Goal: Task Accomplishment & Management: Manage account settings

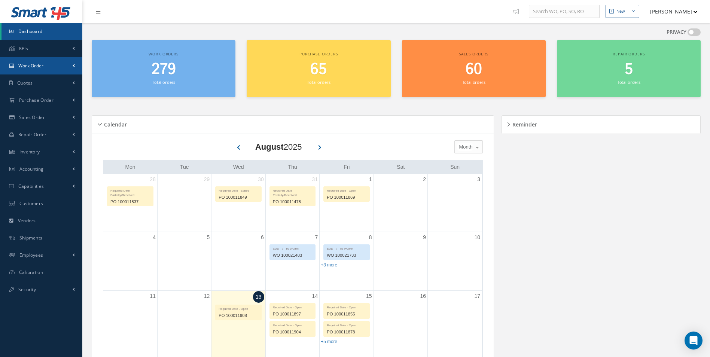
click at [29, 66] on span "Work Order" at bounding box center [30, 65] width 25 height 6
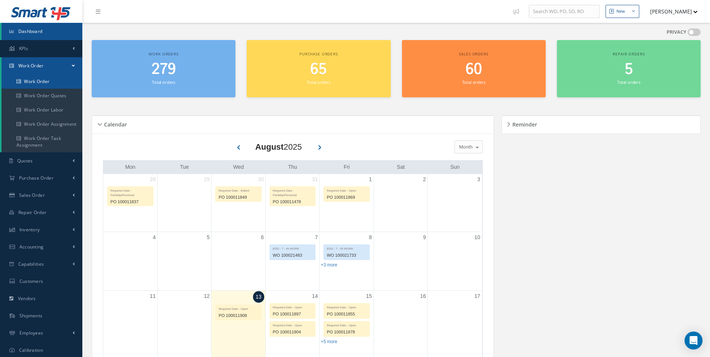
click at [37, 83] on link "Work Order" at bounding box center [41, 81] width 81 height 14
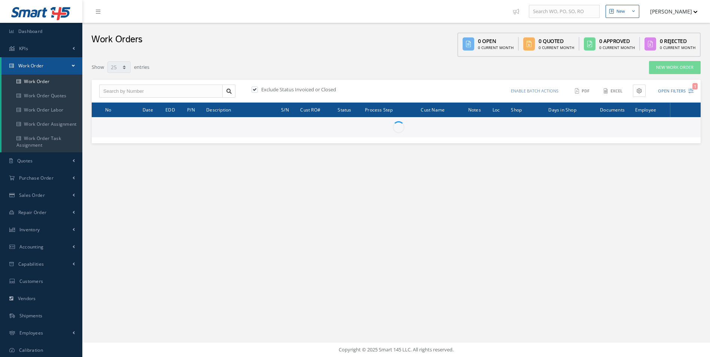
select select "25"
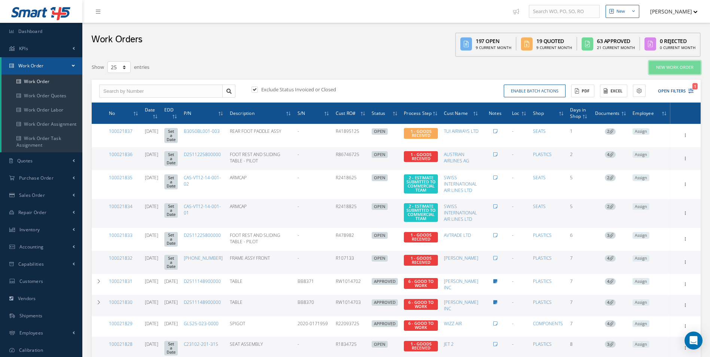
click at [688, 68] on link "New Work Order" at bounding box center [675, 67] width 52 height 13
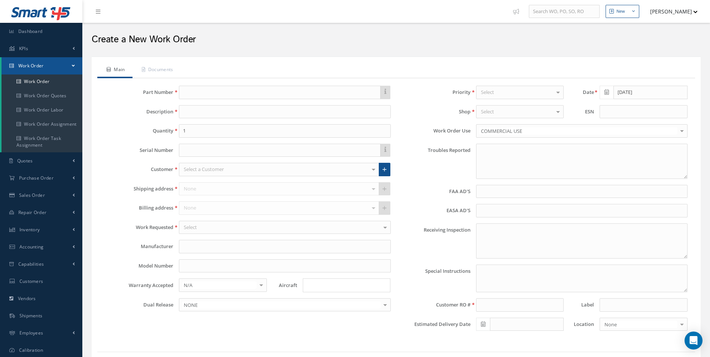
type textarea "NONE"
type input "NONE"
type textarea "NO VISUAL DAMAGE"
type textarea "PLEASE SEE R.O. FOR DETAILS"
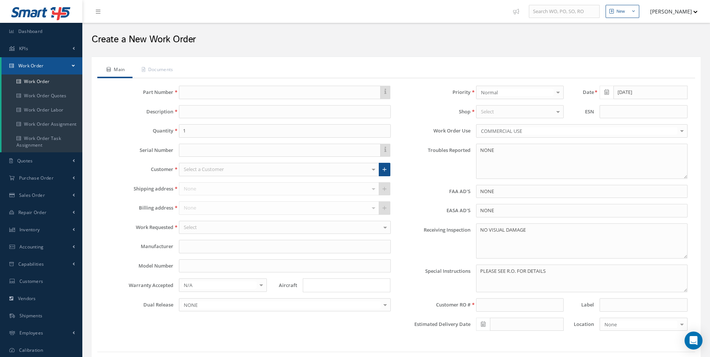
select select "25"
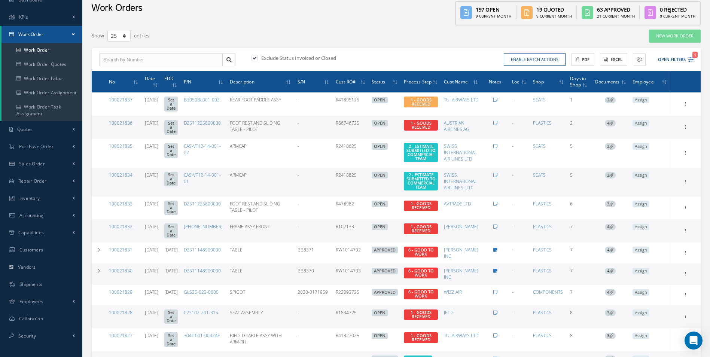
scroll to position [75, 0]
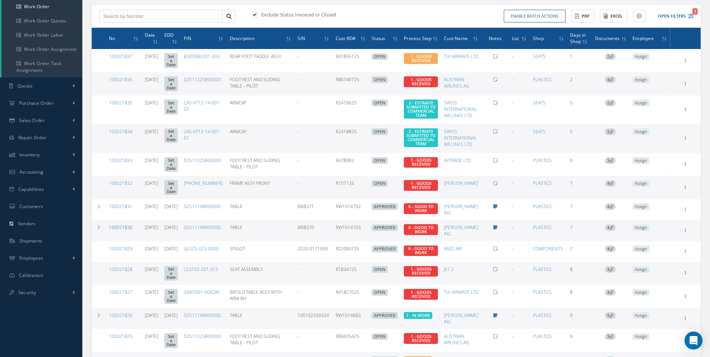
click at [126, 228] on link "100021830" at bounding box center [121, 227] width 24 height 6
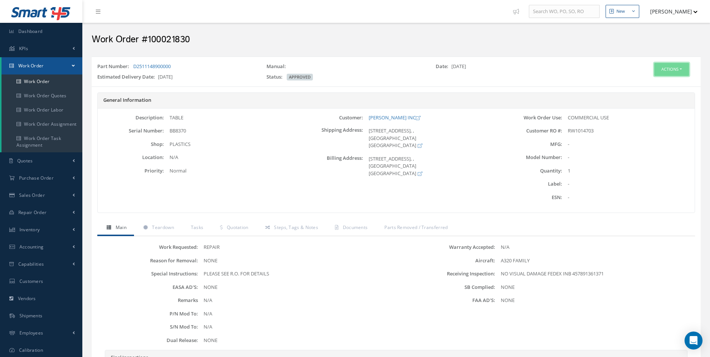
click at [667, 67] on button "Actions" at bounding box center [671, 69] width 35 height 13
click at [587, 73] on div "Date: 08/06/2025" at bounding box center [514, 68] width 169 height 10
click at [671, 71] on button "Actions" at bounding box center [671, 69] width 35 height 13
click at [663, 82] on link "Edit" at bounding box center [660, 84] width 60 height 10
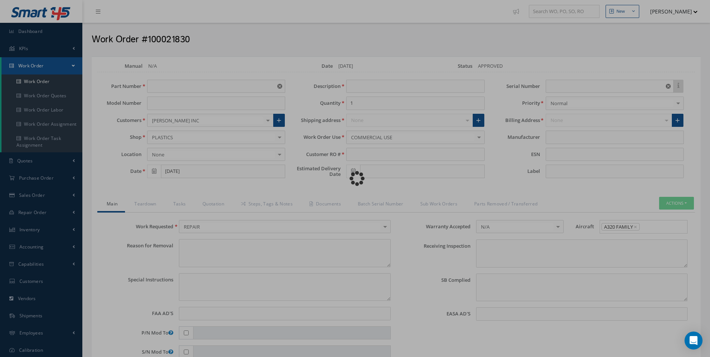
type input "D2511148900000"
type input "[DATE]"
type input "TABLE"
type input "RW1014703"
type input "08/27/2025"
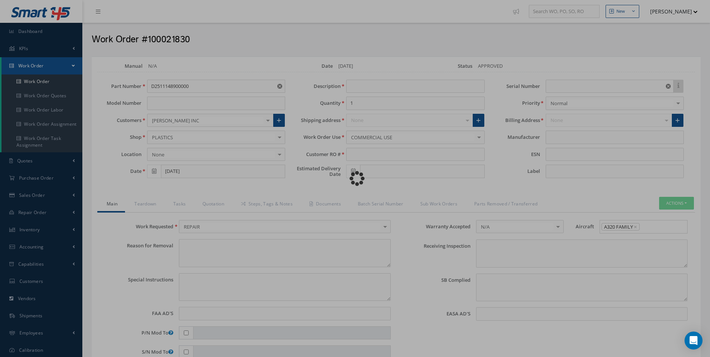
type input "BB8370"
type textarea "NONE"
type textarea "PLEASE SEE R.O. FOR DETAILS"
type input "NONE"
type textarea "NO VISUAL DAMAGE FEDEX INB 457891361371"
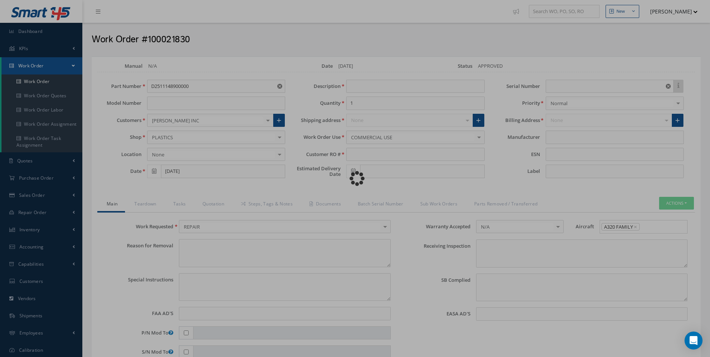
type textarea "NONE"
type input "NONE"
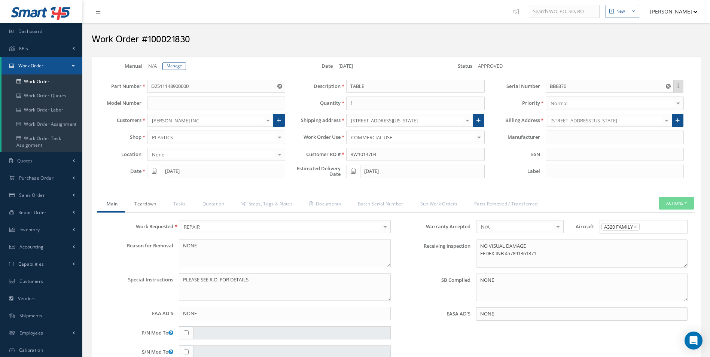
click at [147, 201] on link "Teardown" at bounding box center [144, 205] width 39 height 16
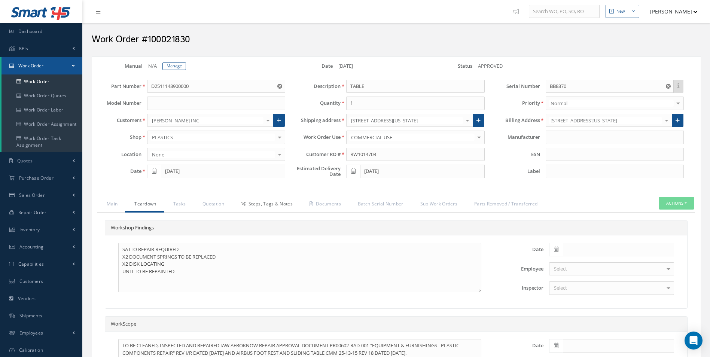
click at [276, 201] on link "Steps, Tags & Notes" at bounding box center [266, 205] width 68 height 16
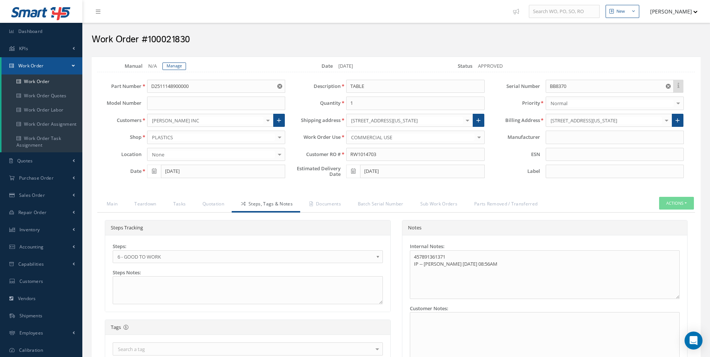
click at [377, 254] on b at bounding box center [379, 259] width 7 height 12
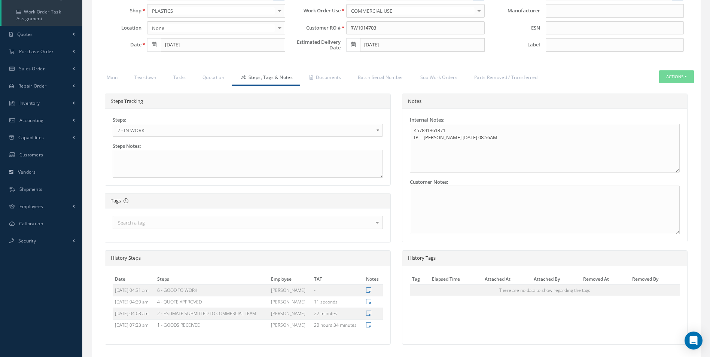
scroll to position [150, 0]
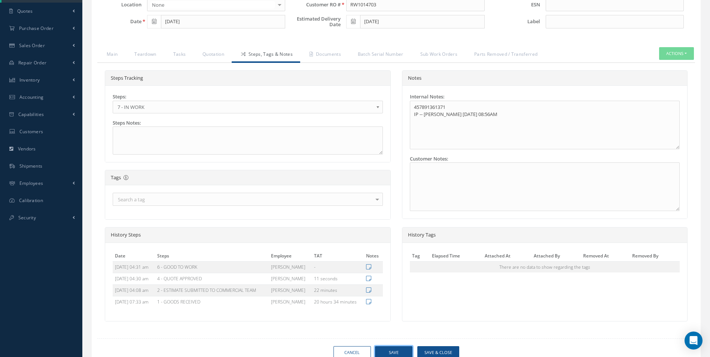
click at [390, 348] on button "Save" at bounding box center [393, 352] width 37 height 13
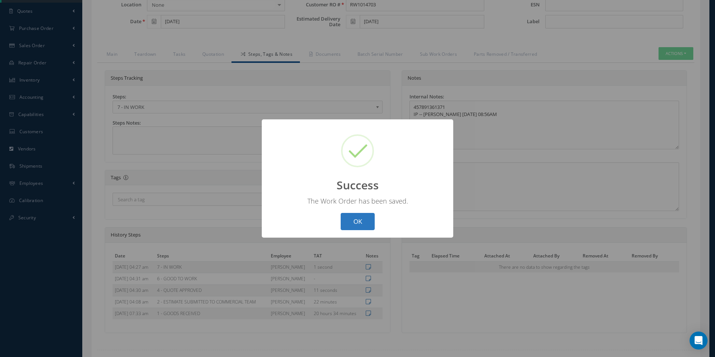
drag, startPoint x: 360, startPoint y: 222, endPoint x: 359, endPoint y: 208, distance: 13.9
click at [361, 219] on button "OK" at bounding box center [358, 222] width 34 height 18
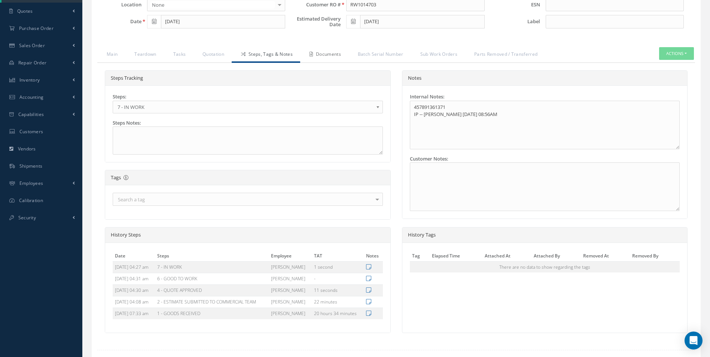
click at [327, 51] on link "Documents" at bounding box center [324, 55] width 48 height 16
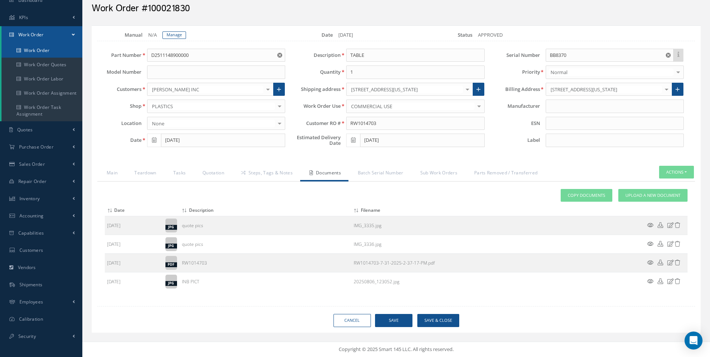
click at [36, 49] on link "Work Order" at bounding box center [41, 50] width 81 height 14
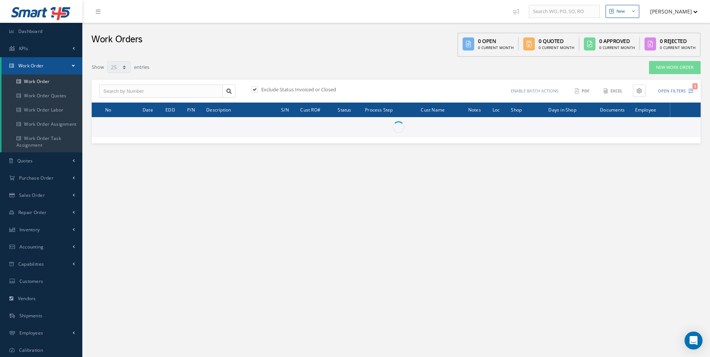
select select "25"
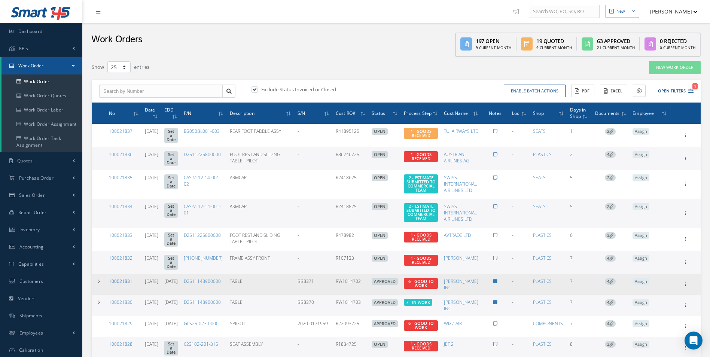
click at [127, 279] on link "100021831" at bounding box center [121, 281] width 24 height 6
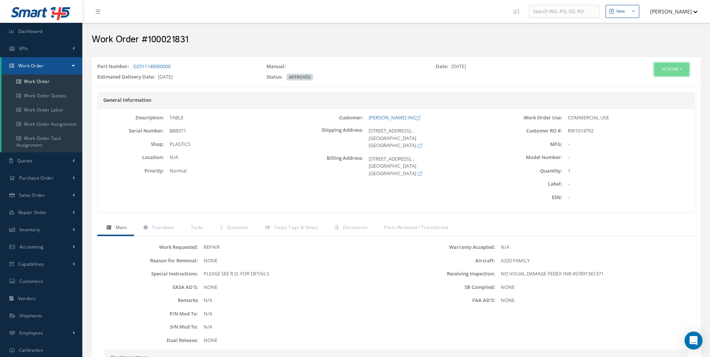
click at [673, 65] on button "Actions" at bounding box center [671, 69] width 35 height 13
click at [653, 81] on link "Edit" at bounding box center [660, 84] width 60 height 10
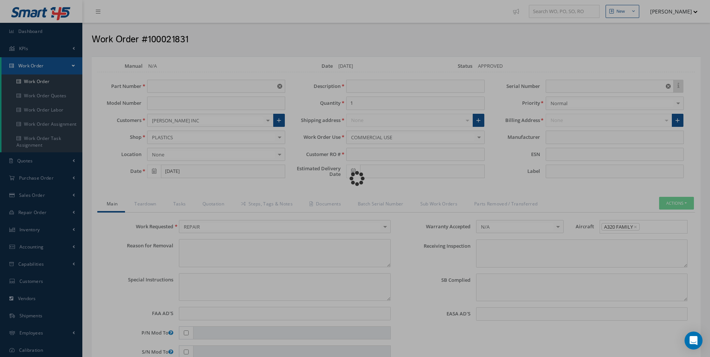
type input "D2511148900000"
type input "[DATE]"
type input "TABLE"
type input "RW1014702"
type input "[DATE]"
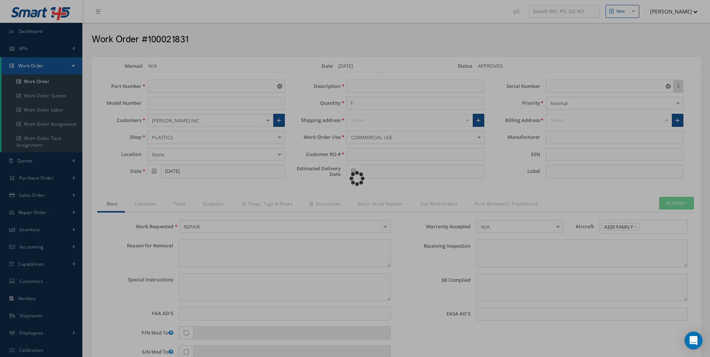
type input "BB8371"
type textarea "NONE"
type textarea "PLEASE SEE R.O. FOR DETAILS"
type input "NONE"
type textarea "NO VISUAL DAMAGE FEDEX INB 457891361371"
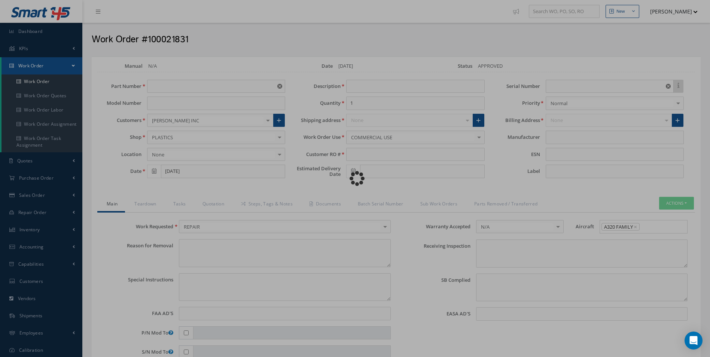
type textarea "NONE"
type input "NONE"
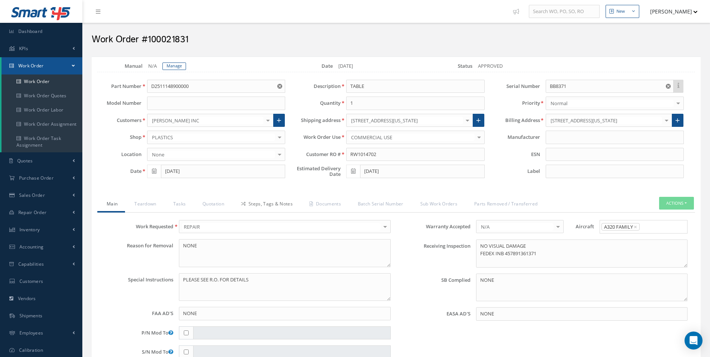
click at [259, 203] on link "Steps, Tags & Notes" at bounding box center [266, 205] width 68 height 16
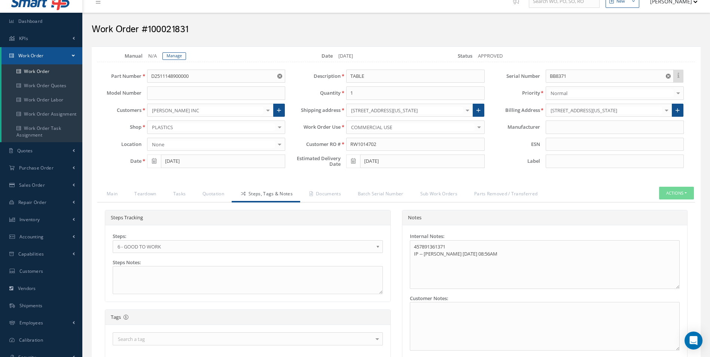
scroll to position [37, 0]
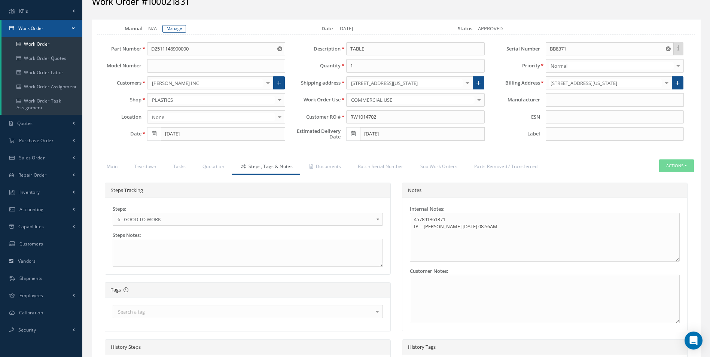
click at [379, 218] on b at bounding box center [379, 221] width 7 height 12
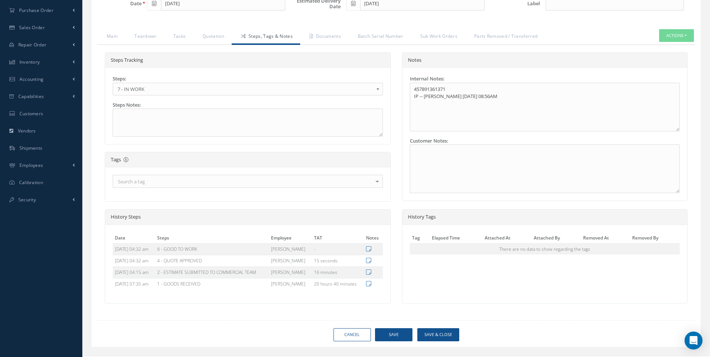
scroll to position [182, 0]
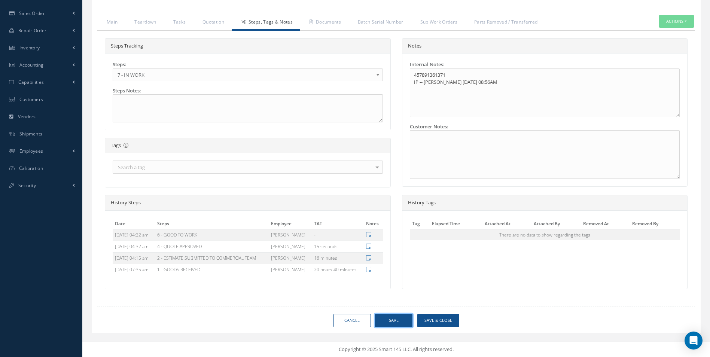
click at [389, 318] on button "Save" at bounding box center [393, 320] width 37 height 13
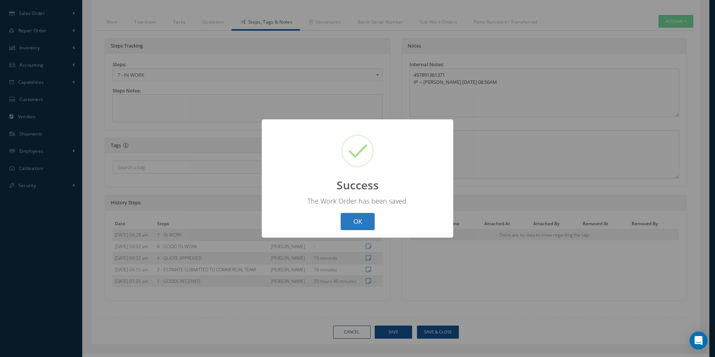
click at [365, 219] on button "OK" at bounding box center [358, 222] width 34 height 18
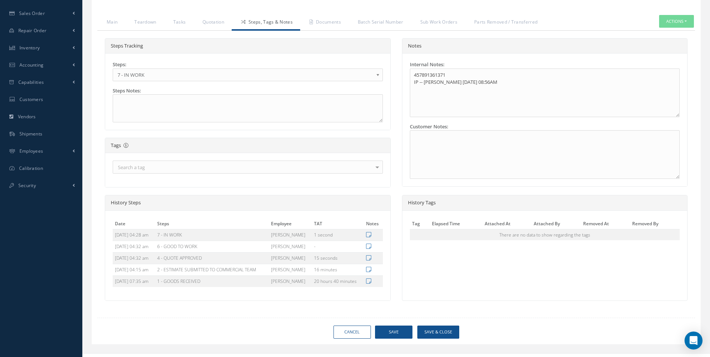
scroll to position [0, 0]
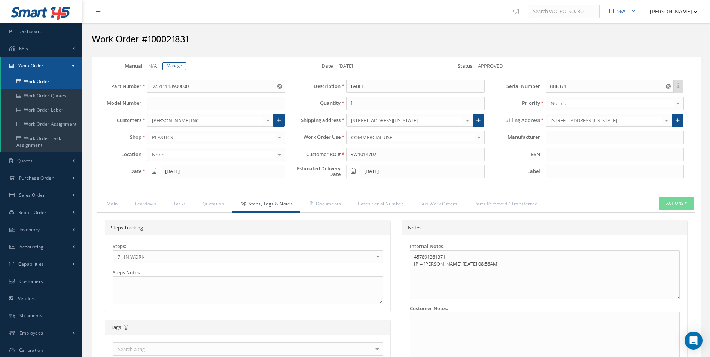
click at [52, 81] on link "Work Order" at bounding box center [41, 81] width 81 height 14
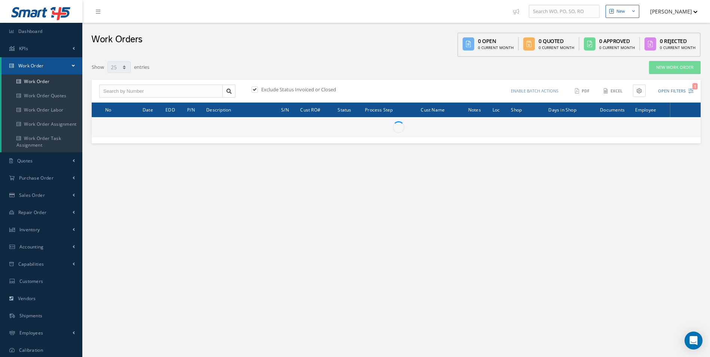
select select "25"
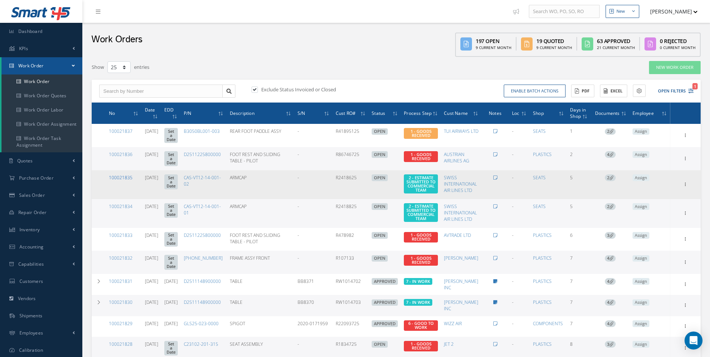
click at [123, 175] on link "100021835" at bounding box center [121, 177] width 24 height 6
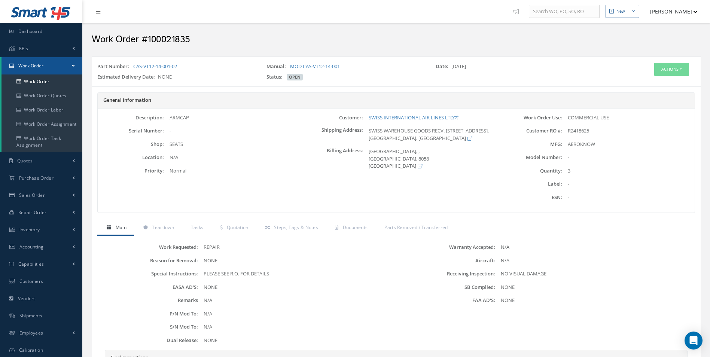
drag, startPoint x: 180, startPoint y: 67, endPoint x: 135, endPoint y: 71, distance: 44.7
click at [135, 71] on div "Part Number: CAS-VT12-14-001-02" at bounding box center [176, 68] width 169 height 10
drag, startPoint x: 135, startPoint y: 71, endPoint x: 185, endPoint y: 71, distance: 49.8
click at [187, 71] on div "Part Number: CAS-VT12-14-001-02" at bounding box center [176, 68] width 169 height 10
click at [181, 70] on div "Part Number: CAS-VT12-14-001-02" at bounding box center [176, 68] width 169 height 10
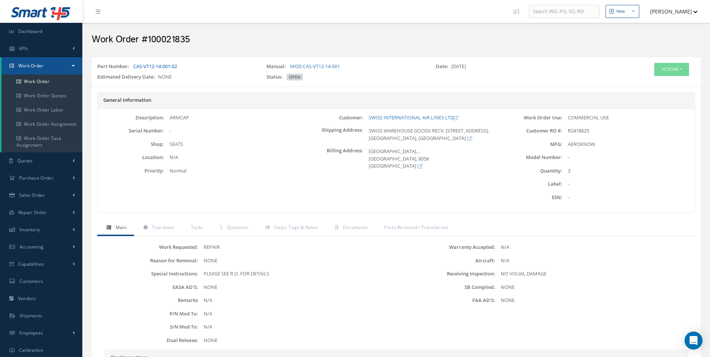
drag, startPoint x: 180, startPoint y: 67, endPoint x: 135, endPoint y: 69, distance: 44.9
click at [135, 69] on div "Part Number: CAS-VT12-14-001-02" at bounding box center [176, 68] width 169 height 10
copy link "CAS-VT12-14-001-02"
click at [49, 81] on link "Work Order" at bounding box center [41, 81] width 81 height 14
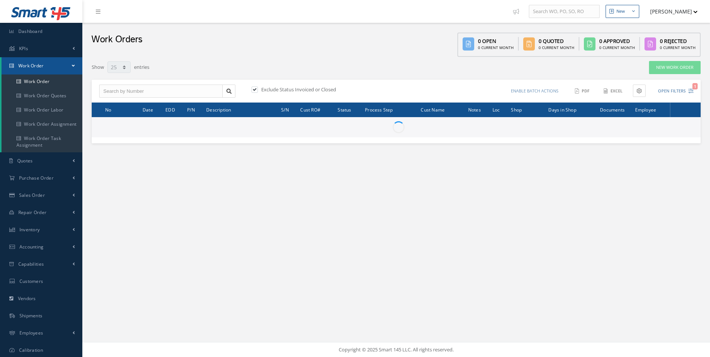
select select "25"
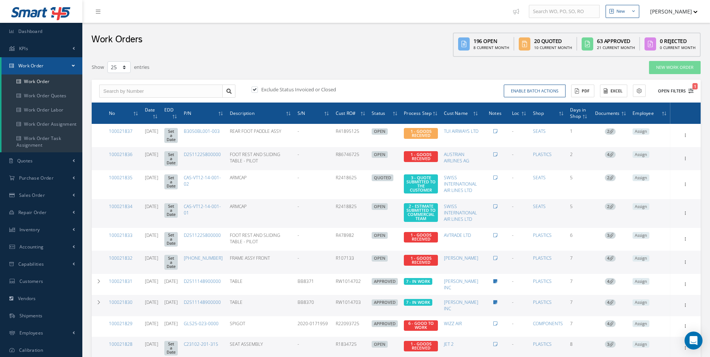
click at [692, 90] on icon "1" at bounding box center [690, 90] width 5 height 5
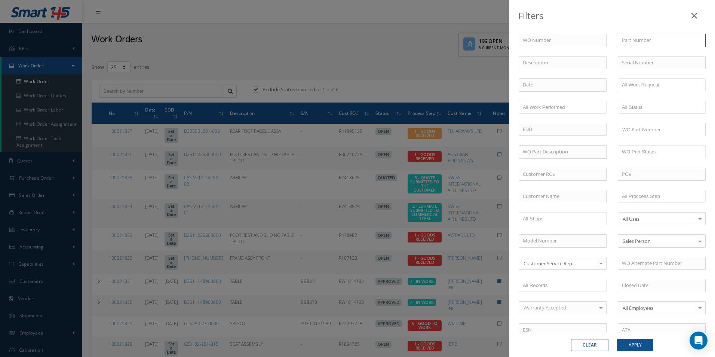
click at [632, 41] on input "text" at bounding box center [662, 40] width 88 height 13
paste input "CAS-VT12-14-001-02"
type input "CAS-VT12-14-001-02"
click at [634, 54] on span "CAS-VT12-14-001-02" at bounding box center [644, 53] width 44 height 7
click at [638, 346] on button "Apply" at bounding box center [635, 345] width 36 height 12
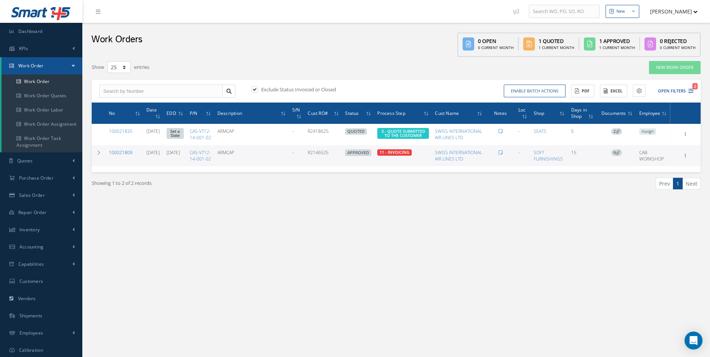
click at [127, 156] on link "100021809" at bounding box center [121, 152] width 24 height 6
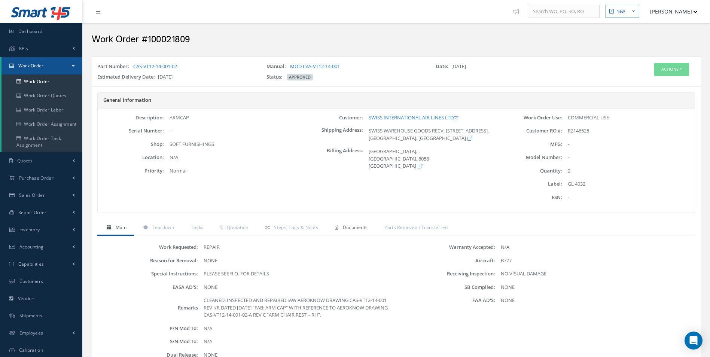
click at [356, 230] on span "Documents" at bounding box center [355, 227] width 25 height 6
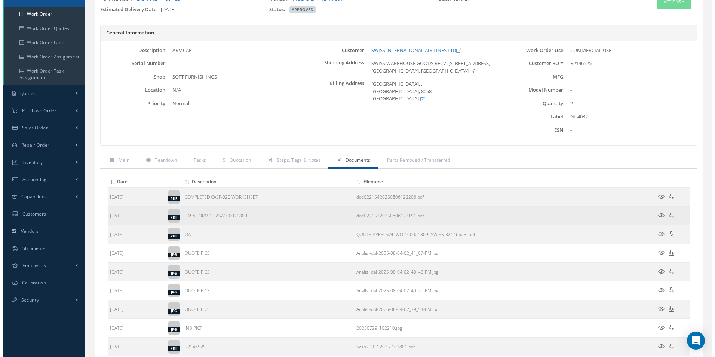
scroll to position [75, 0]
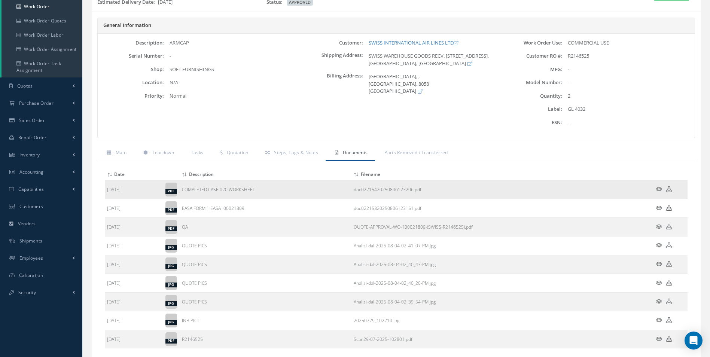
click at [659, 189] on icon at bounding box center [658, 189] width 6 height 6
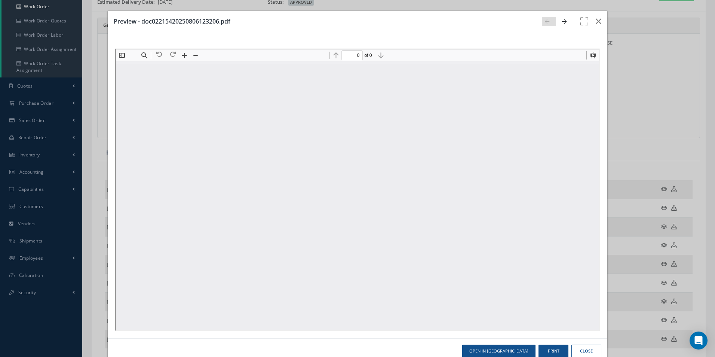
scroll to position [0, 0]
type input "1"
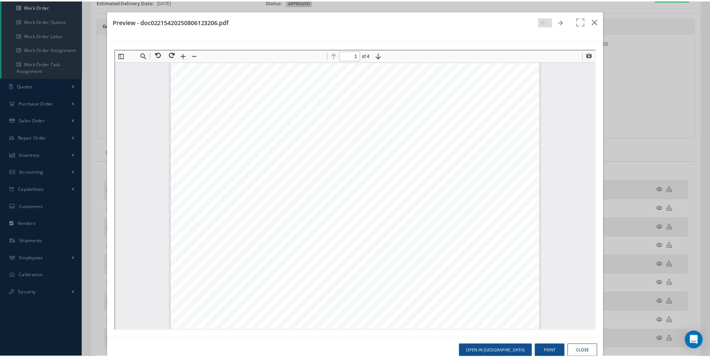
scroll to position [191, 0]
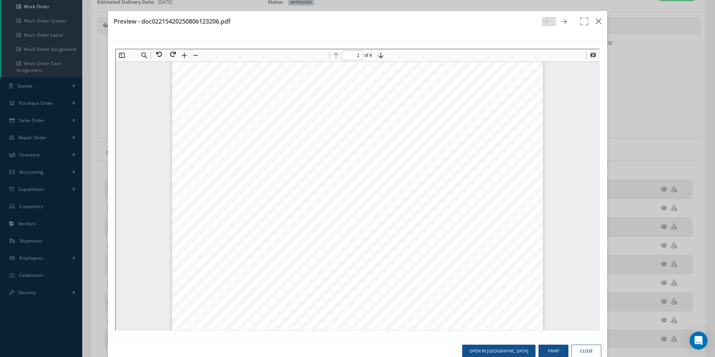
click at [278, 203] on div "Page 1" at bounding box center [356, 136] width 371 height 524
click at [596, 20] on icon "button" at bounding box center [599, 21] width 6 height 9
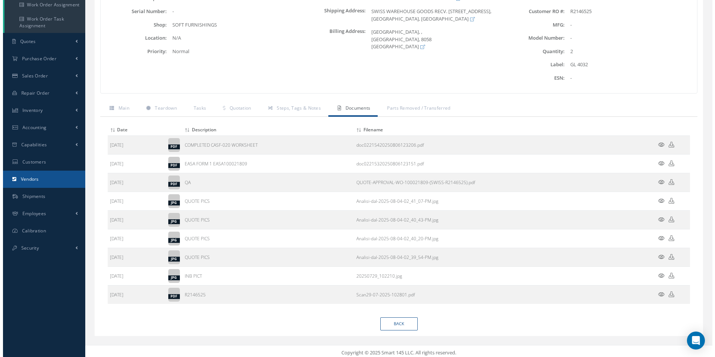
scroll to position [123, 0]
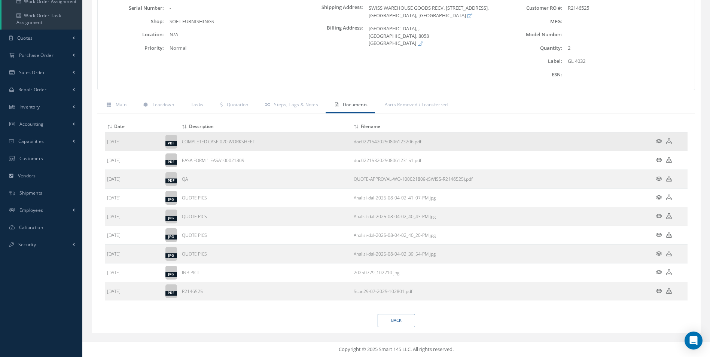
click at [657, 141] on icon at bounding box center [658, 141] width 6 height 6
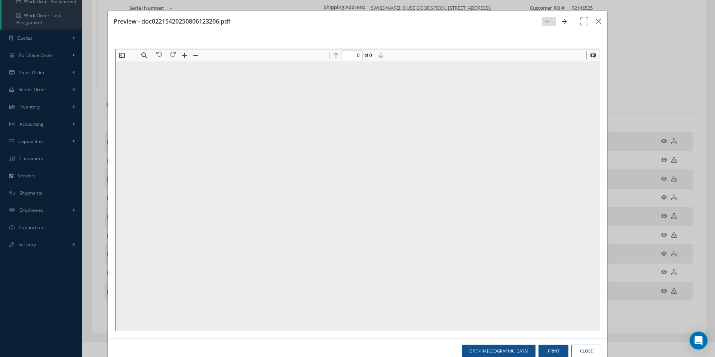
scroll to position [0, 0]
type input "1"
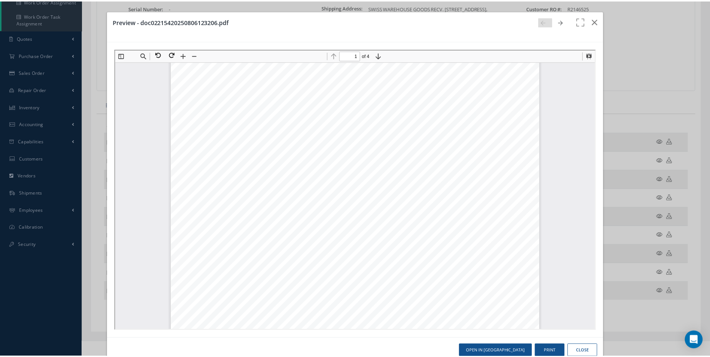
scroll to position [190, 0]
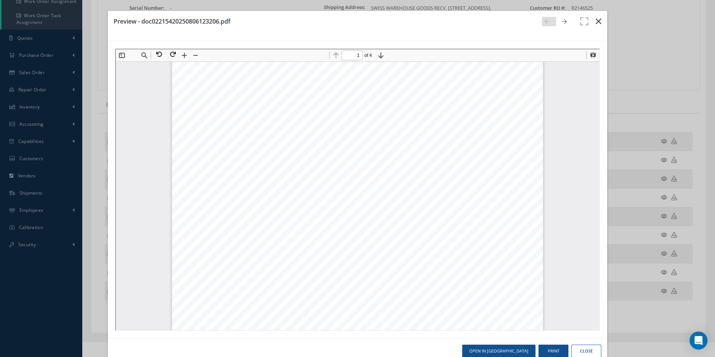
click at [596, 21] on icon "button" at bounding box center [599, 21] width 6 height 9
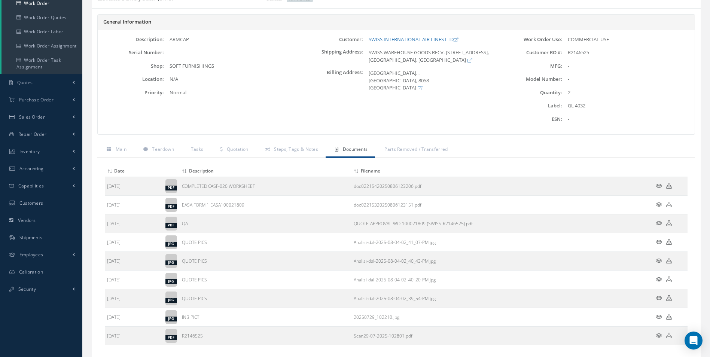
scroll to position [0, 0]
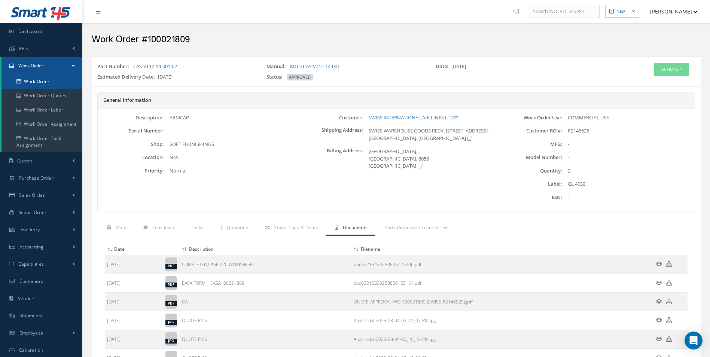
click at [42, 80] on link "Work Order" at bounding box center [41, 81] width 81 height 14
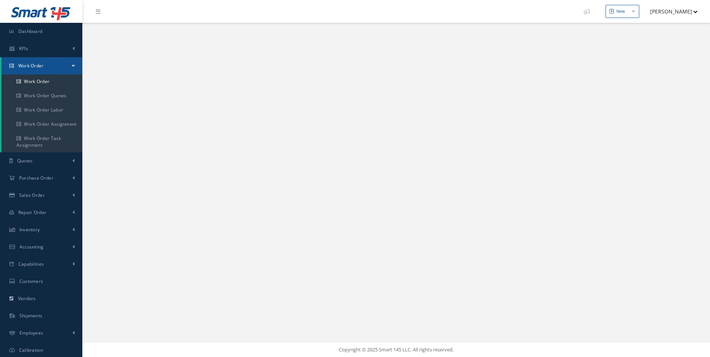
select select "25"
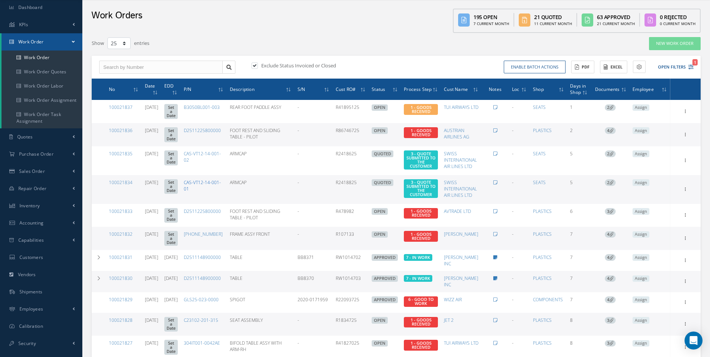
scroll to position [37, 0]
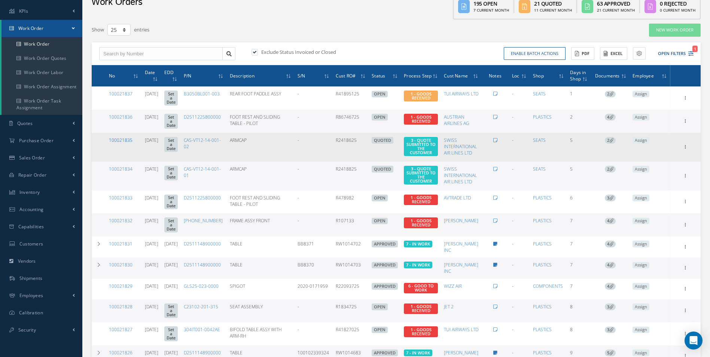
click at [125, 137] on link "100021835" at bounding box center [121, 140] width 24 height 6
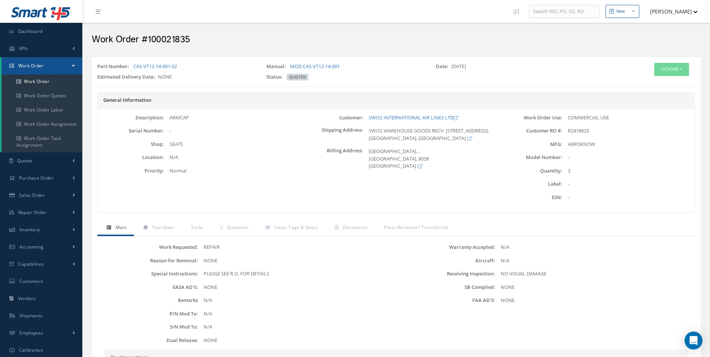
click at [577, 128] on span "R2418625" at bounding box center [577, 130] width 21 height 7
drag, startPoint x: 568, startPoint y: 129, endPoint x: 591, endPoint y: 130, distance: 22.8
click at [591, 130] on div "R2418625" at bounding box center [628, 130] width 132 height 7
drag, startPoint x: 591, startPoint y: 130, endPoint x: 587, endPoint y: 131, distance: 4.3
copy span "R2418625"
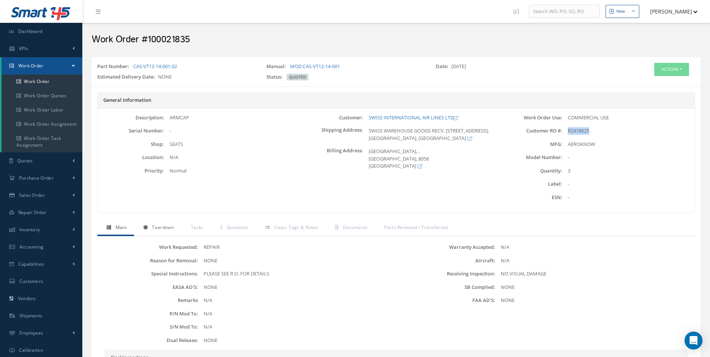
click at [162, 227] on span "Teardown" at bounding box center [163, 227] width 22 height 6
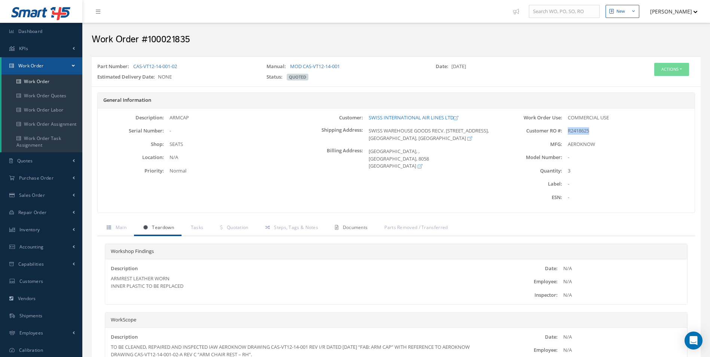
click at [355, 227] on span "Documents" at bounding box center [355, 227] width 25 height 6
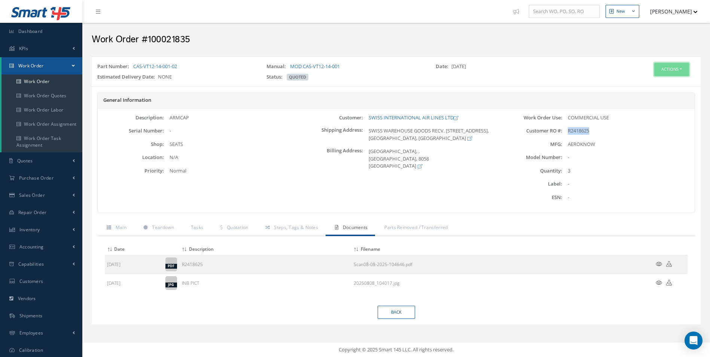
click at [669, 67] on button "Actions" at bounding box center [671, 69] width 35 height 13
click at [657, 81] on link "Edit" at bounding box center [660, 84] width 60 height 10
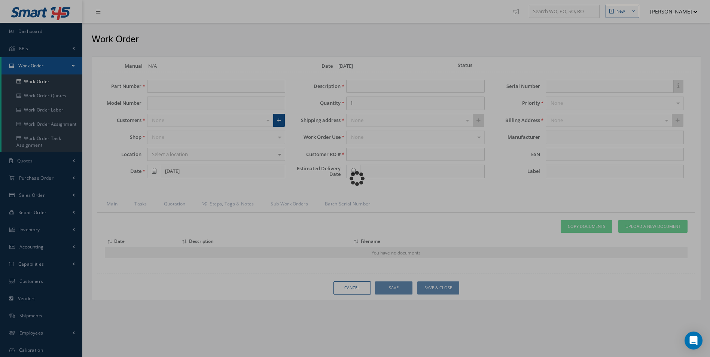
type input "CAS-VT12-14-001-02"
type input "[DATE]"
type input "ARMCAP"
type input "3"
type input "R2418625"
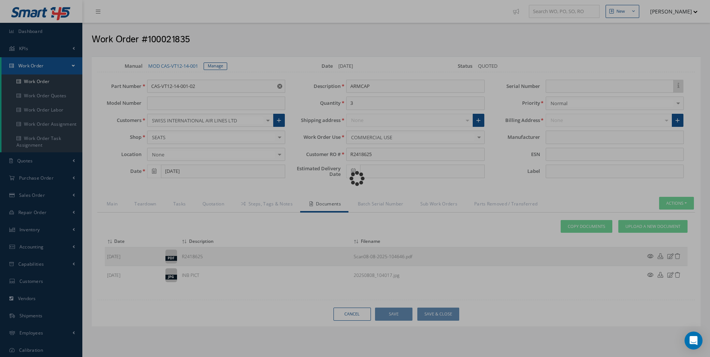
type input "AEROKNOW"
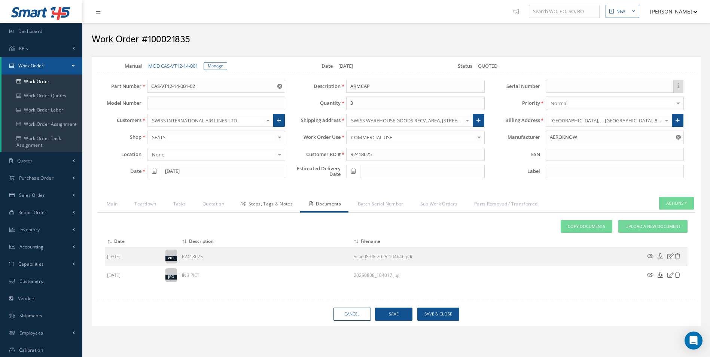
click at [259, 204] on link "Steps, Tags & Notes" at bounding box center [266, 205] width 68 height 16
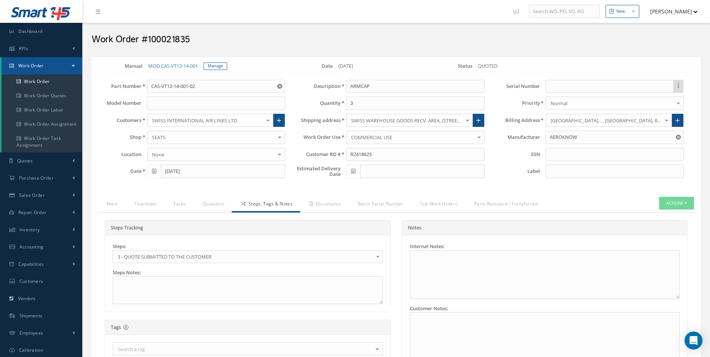
click at [379, 255] on b at bounding box center [379, 259] width 7 height 12
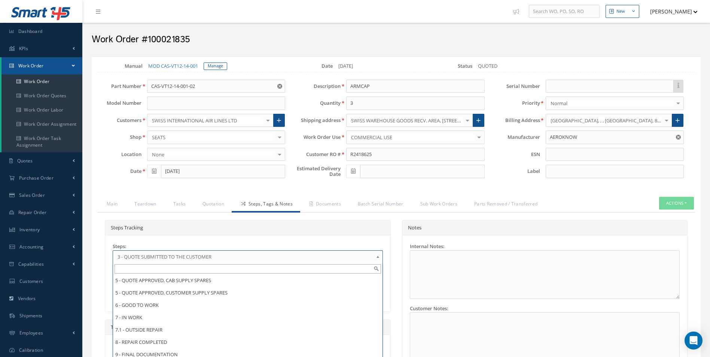
scroll to position [74, 0]
click at [403, 320] on div "Internal Notes: Customer Notes:" at bounding box center [544, 301] width 285 height 133
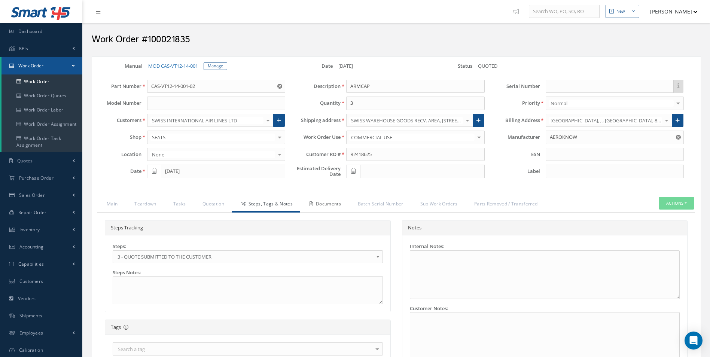
click at [337, 202] on link "Documents" at bounding box center [324, 205] width 48 height 16
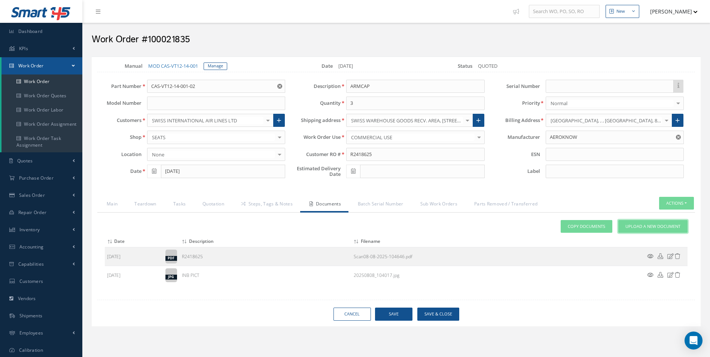
click at [655, 223] on span "Upload a New Document" at bounding box center [652, 226] width 55 height 6
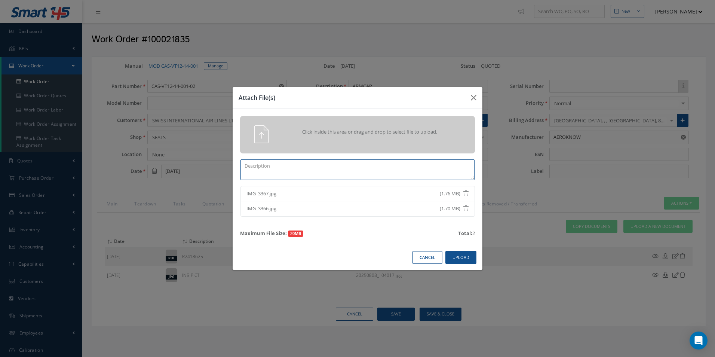
click at [271, 166] on textarea at bounding box center [358, 169] width 234 height 21
type textarea "QUOTE PICS"
click at [466, 258] on button "Upload" at bounding box center [461, 257] width 31 height 13
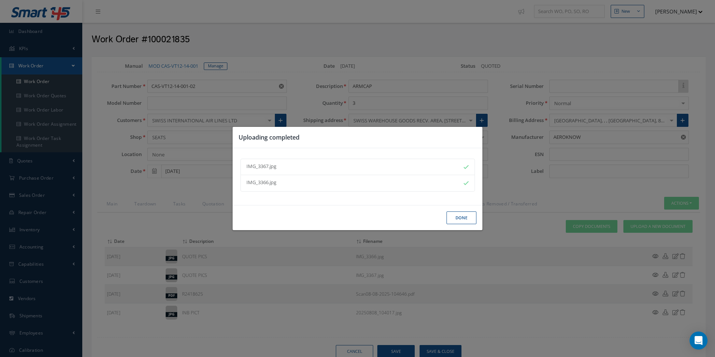
click at [458, 216] on button "Done" at bounding box center [462, 217] width 30 height 13
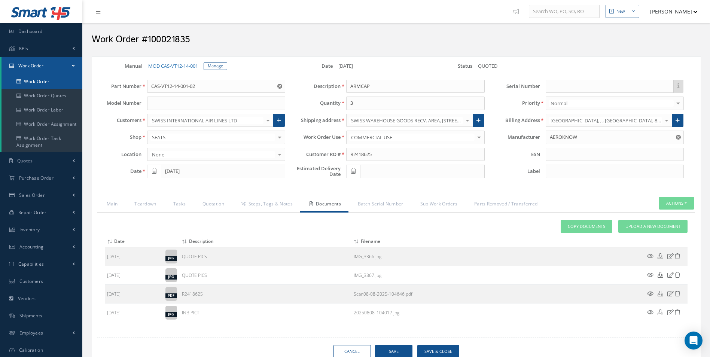
click at [40, 81] on link "Work Order" at bounding box center [41, 81] width 81 height 14
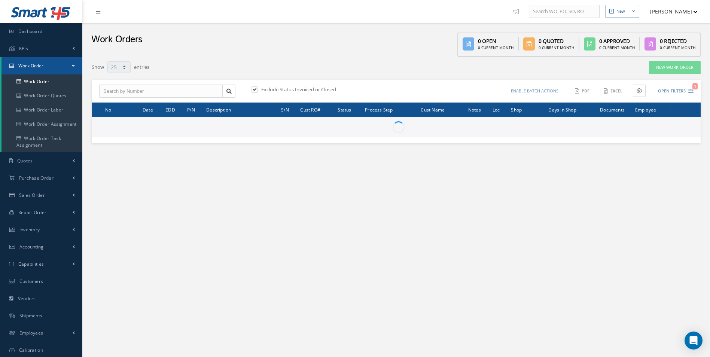
select select "25"
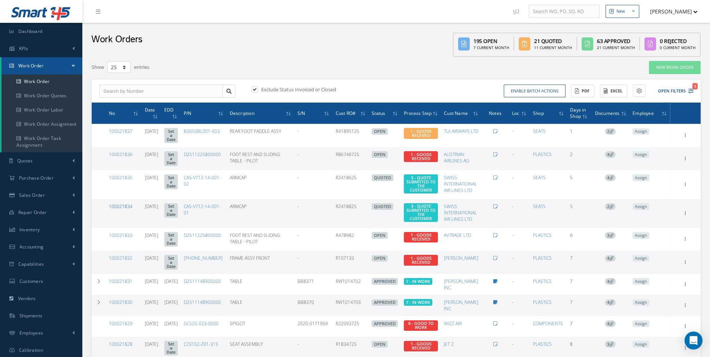
click at [122, 203] on link "100021834" at bounding box center [121, 206] width 24 height 6
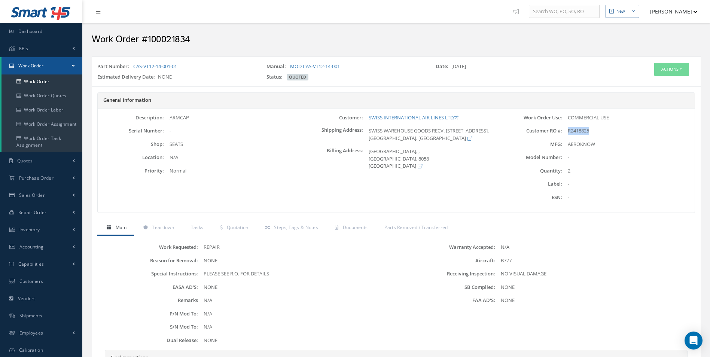
drag, startPoint x: 567, startPoint y: 129, endPoint x: 591, endPoint y: 125, distance: 23.6
click at [591, 125] on div "Work Order Use: COMMERCIAL USE Customer RO #: R2418825 MFG: AEROKNOW" at bounding box center [594, 160] width 199 height 93
drag, startPoint x: 591, startPoint y: 125, endPoint x: 584, endPoint y: 132, distance: 9.8
copy span "R2418825"
click at [677, 67] on button "Actions" at bounding box center [671, 69] width 35 height 13
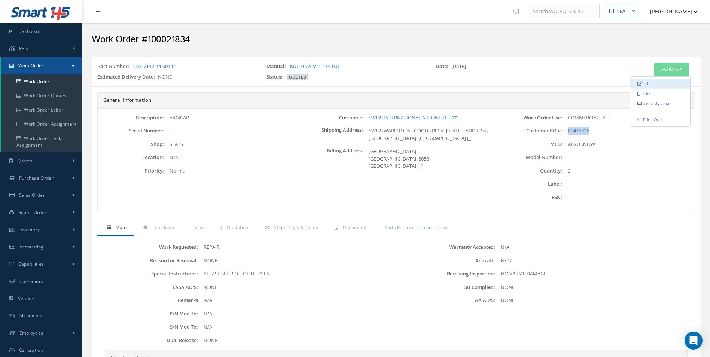
click at [653, 83] on link "Edit" at bounding box center [660, 84] width 60 height 10
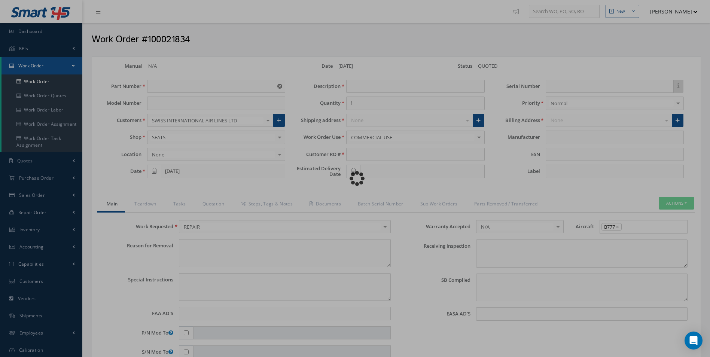
type input "CAS-VT12-14-001-01"
type input "[DATE]"
type input "ARMCAP"
type input "2"
type input "R2418825"
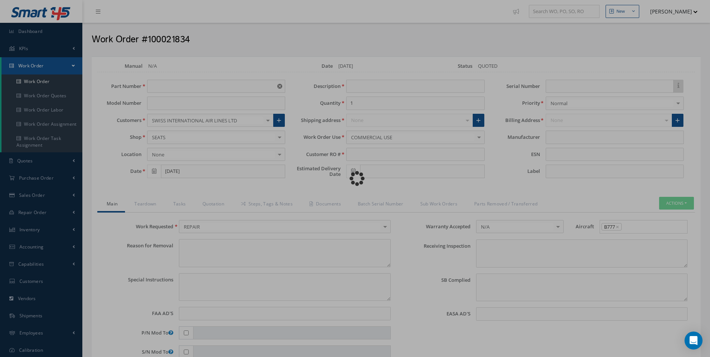
type textarea "NONE"
type textarea "PLEASE SEE R.O. FOR DETAILS"
type input "NONE"
type textarea "NO VISUAL DAMAGE"
type textarea "NONE"
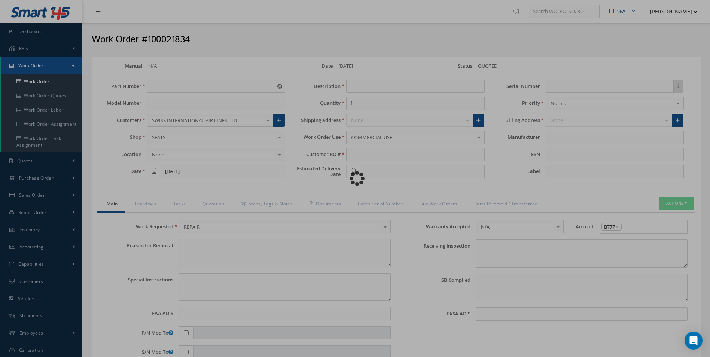
type input "NONE"
type input "AEROKNOW"
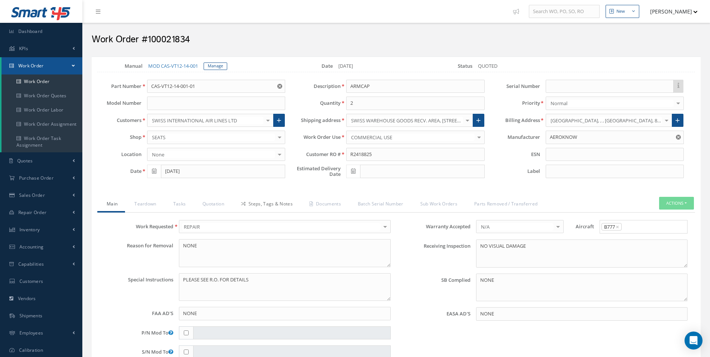
click at [272, 204] on link "Steps, Tags & Notes" at bounding box center [266, 205] width 68 height 16
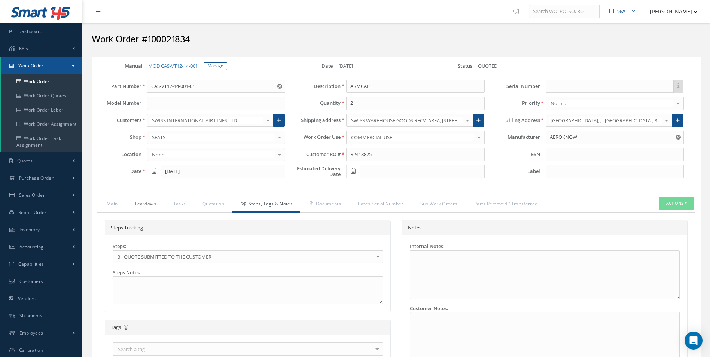
click at [155, 201] on link "Teardown" at bounding box center [144, 205] width 39 height 16
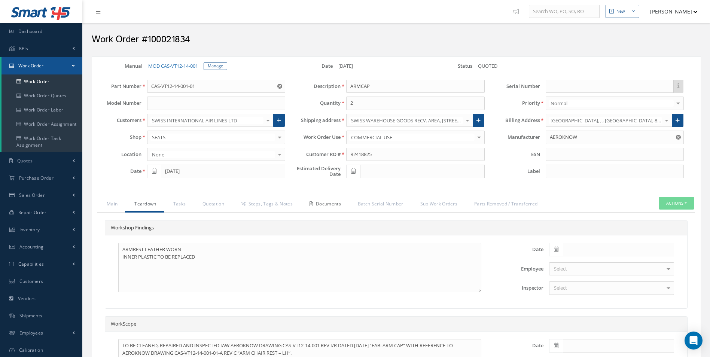
click at [336, 201] on link "Documents" at bounding box center [324, 205] width 48 height 16
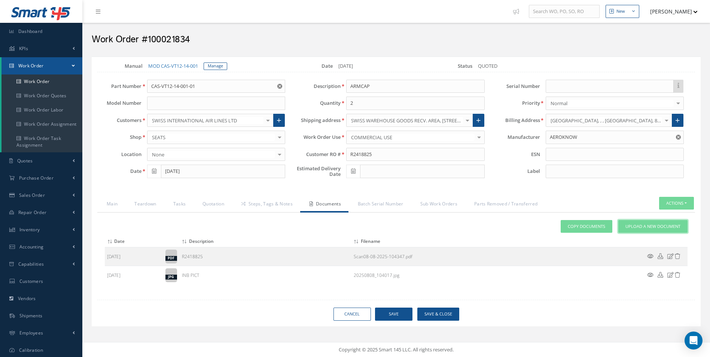
click at [651, 225] on span "Upload a New Document" at bounding box center [652, 226] width 55 height 6
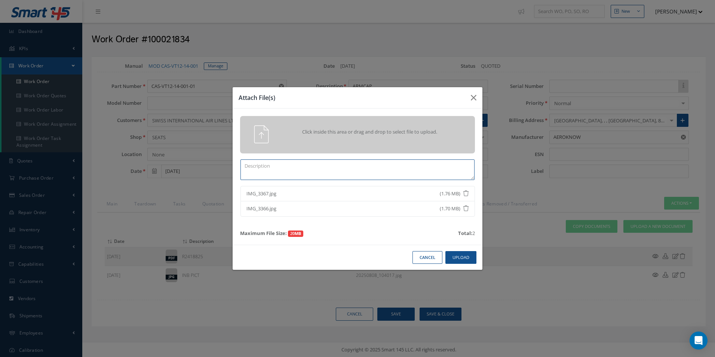
click at [260, 164] on textarea at bounding box center [358, 169] width 234 height 21
type textarea "QUOTE PICS"
click at [473, 259] on button "Upload" at bounding box center [461, 257] width 31 height 13
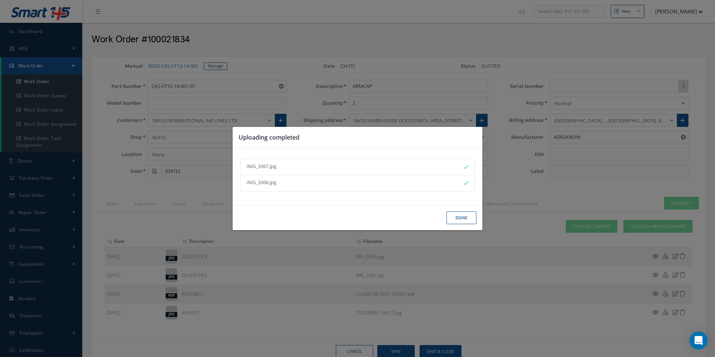
drag, startPoint x: 460, startPoint y: 218, endPoint x: 459, endPoint y: 206, distance: 11.7
click at [460, 218] on button "Done" at bounding box center [462, 217] width 30 height 13
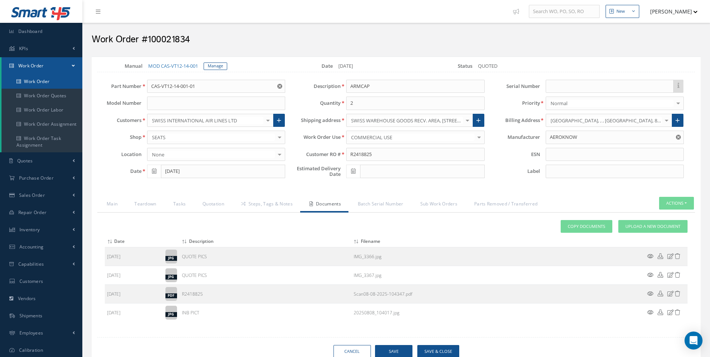
click at [54, 80] on link "Work Order" at bounding box center [41, 81] width 81 height 14
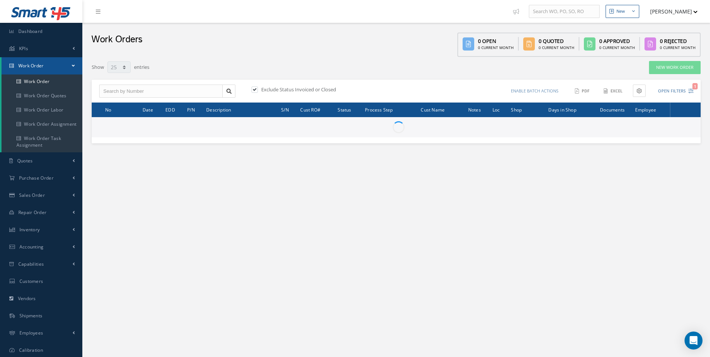
select select "25"
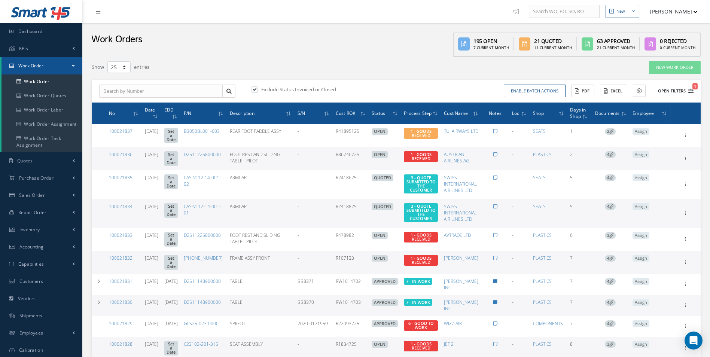
click at [689, 92] on icon "1" at bounding box center [690, 90] width 5 height 5
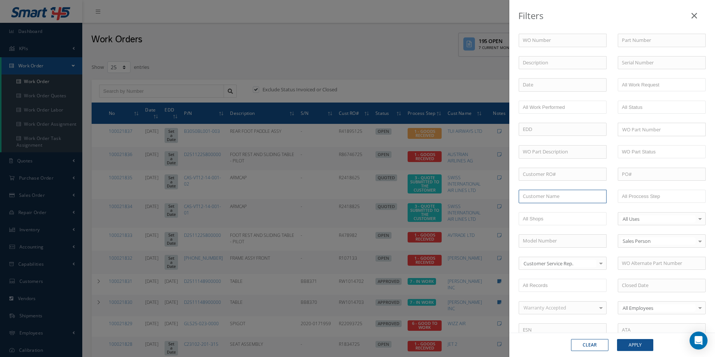
click at [547, 202] on input "text" at bounding box center [563, 196] width 88 height 13
drag, startPoint x: 534, startPoint y: 206, endPoint x: 538, endPoint y: 214, distance: 8.5
click at [535, 206] on span "[PERSON_NAME] INC" at bounding box center [546, 209] width 47 height 7
type input "[PERSON_NAME] INC"
click at [636, 341] on button "Apply" at bounding box center [635, 345] width 36 height 12
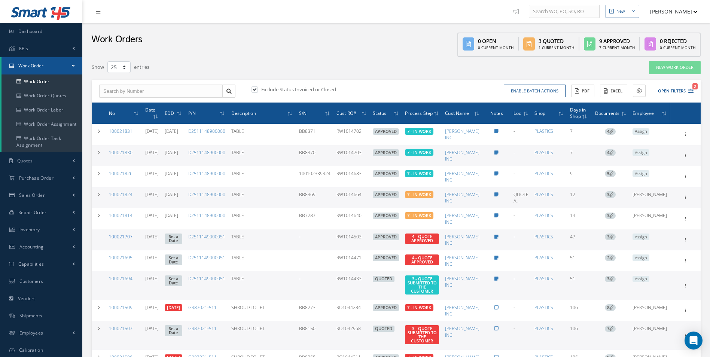
click at [123, 236] on link "100021707" at bounding box center [121, 236] width 24 height 6
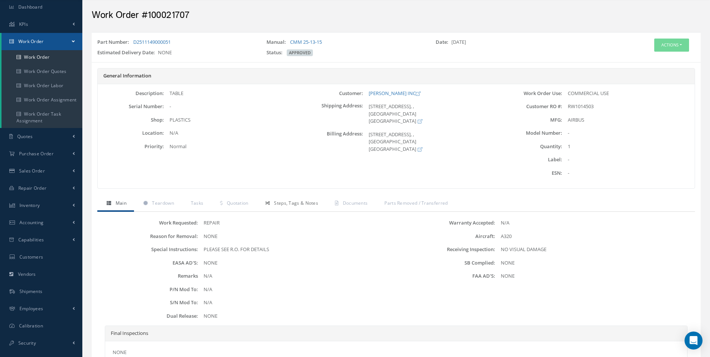
scroll to position [37, 0]
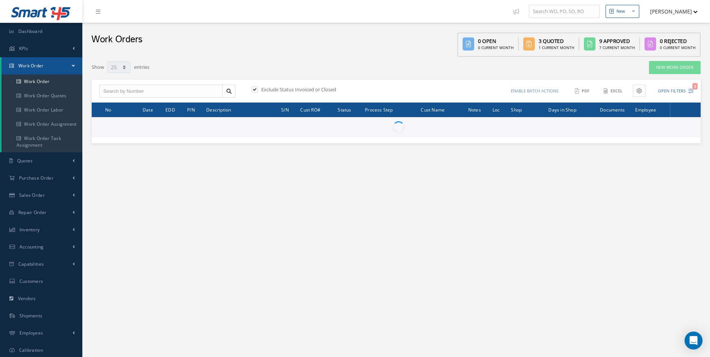
select select "25"
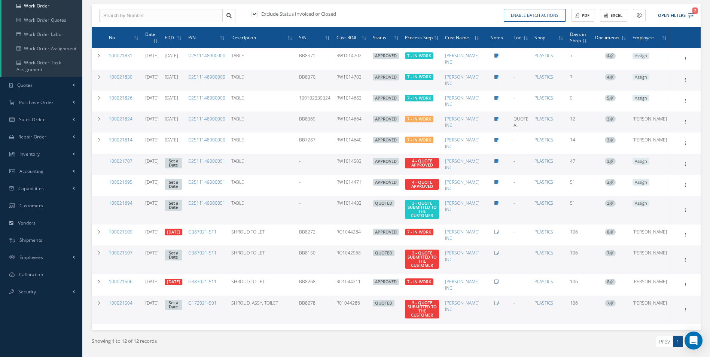
scroll to position [62, 0]
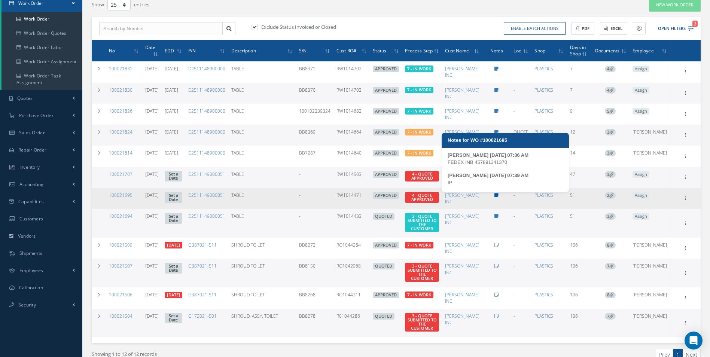
click at [498, 195] on icon at bounding box center [496, 195] width 4 height 4
type textarea "FEDEX INB 457891341370 -- [PERSON_NAME] [DATE] 07:36AM IP -- [PERSON_NAME] [DAT…"
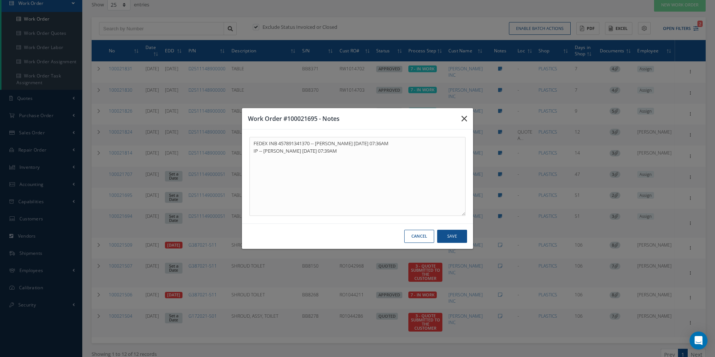
click at [468, 117] on button "button" at bounding box center [465, 118] width 18 height 21
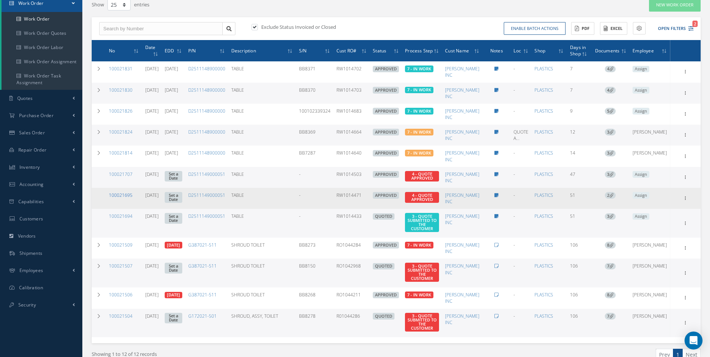
click at [125, 196] on link "100021695" at bounding box center [121, 195] width 24 height 6
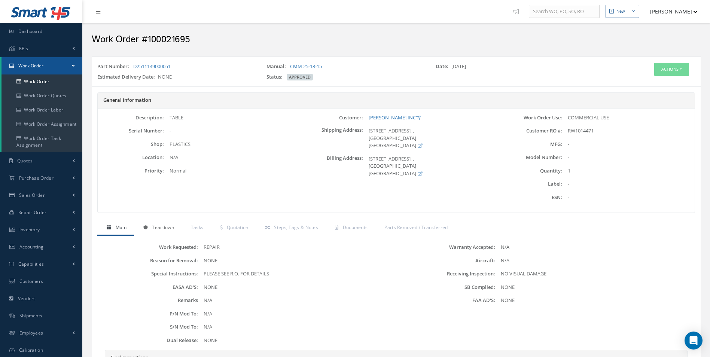
click at [166, 229] on span "Teardown" at bounding box center [163, 227] width 22 height 6
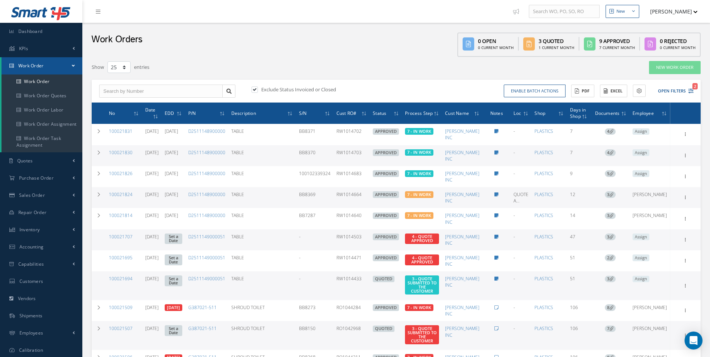
select select "25"
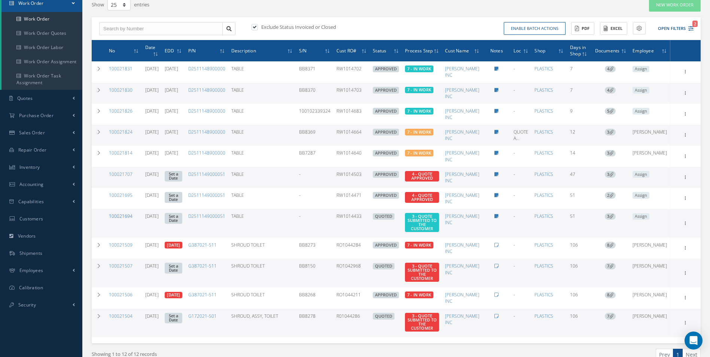
click at [130, 214] on link "100021694" at bounding box center [121, 216] width 24 height 6
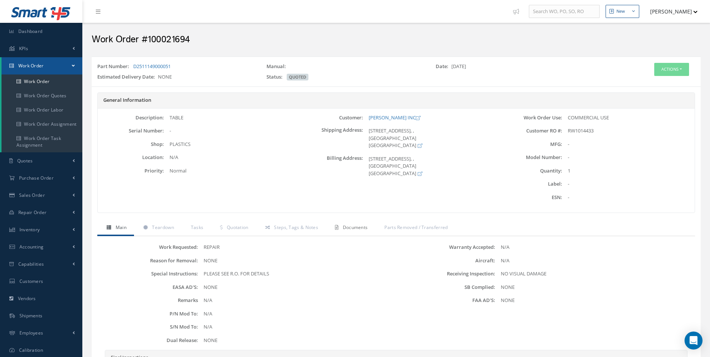
click at [356, 228] on span "Documents" at bounding box center [355, 227] width 25 height 6
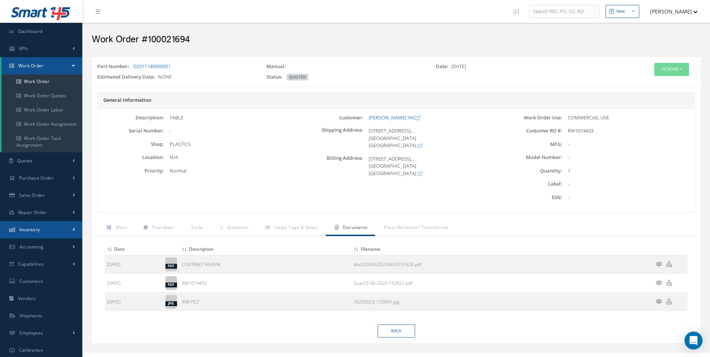
click at [49, 232] on link "Inventory" at bounding box center [41, 229] width 82 height 17
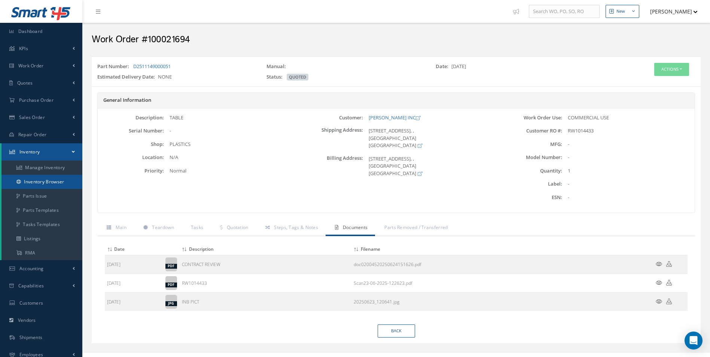
click at [53, 183] on link "Inventory Browser" at bounding box center [41, 182] width 81 height 14
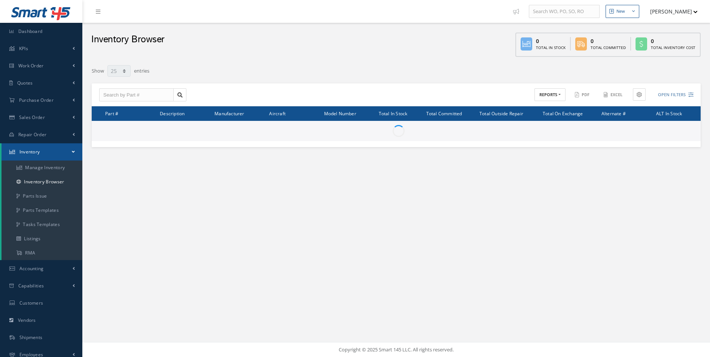
select select "25"
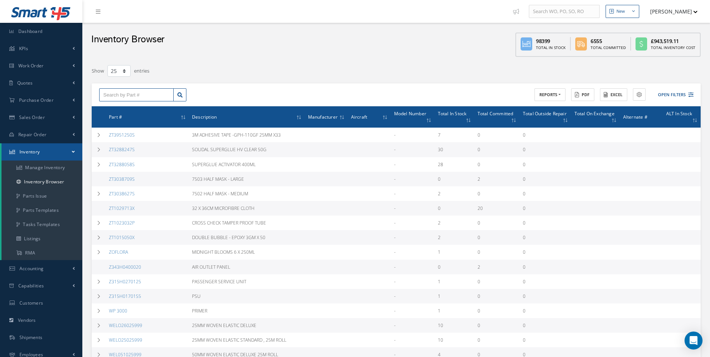
click at [124, 94] on input "text" at bounding box center [136, 94] width 74 height 13
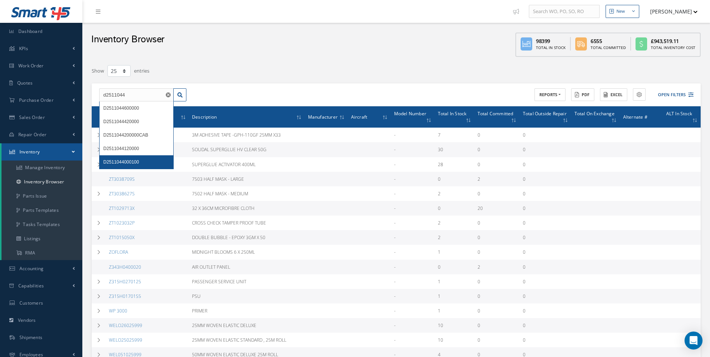
click at [138, 158] on div "D2511044000100" at bounding box center [136, 161] width 66 height 7
type input "D2511044000100"
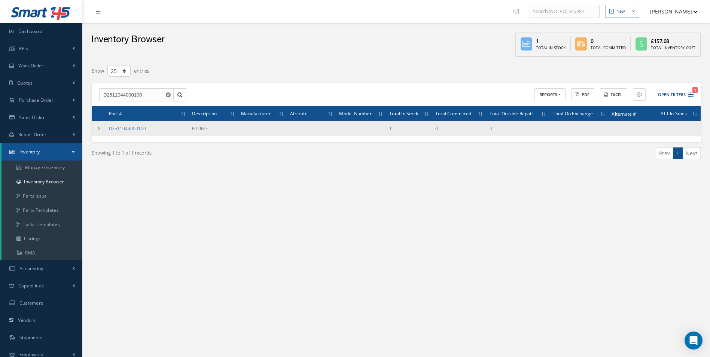
click at [119, 128] on link "D2511044000100" at bounding box center [127, 128] width 37 height 6
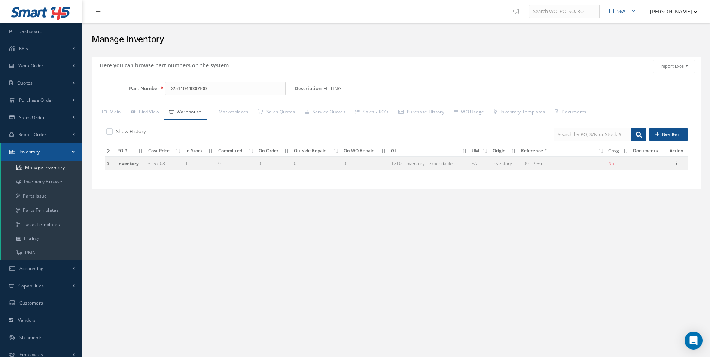
click at [189, 151] on th "In Stock" at bounding box center [199, 151] width 33 height 12
click at [152, 113] on link "Bird View" at bounding box center [145, 113] width 39 height 16
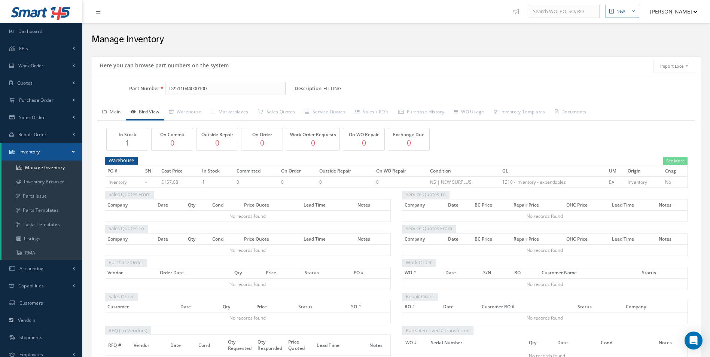
click at [116, 111] on link "Main" at bounding box center [111, 113] width 28 height 16
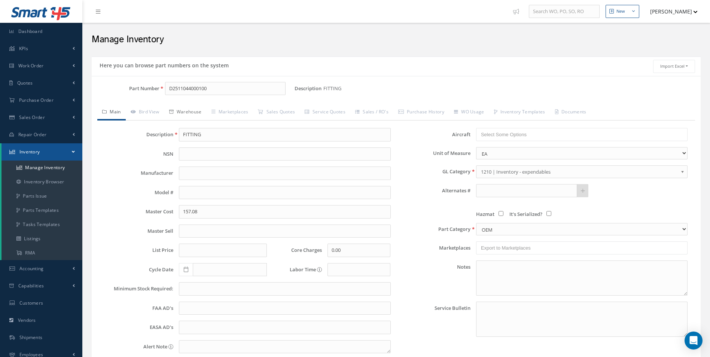
click at [181, 111] on link "Warehouse" at bounding box center [185, 113] width 42 height 16
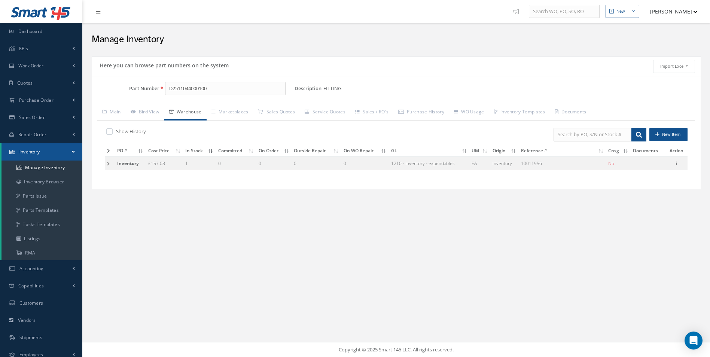
click at [108, 163] on td at bounding box center [110, 163] width 10 height 14
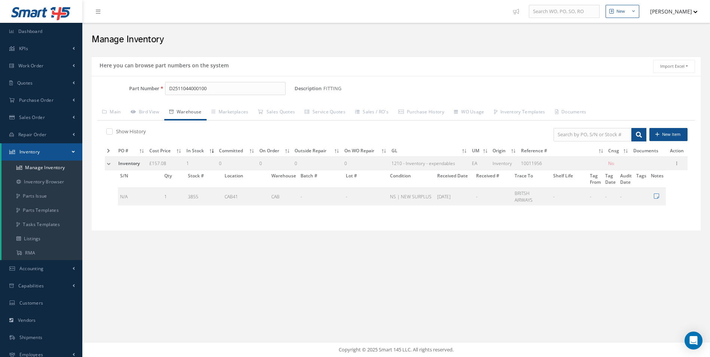
click at [108, 166] on td at bounding box center [110, 163] width 11 height 14
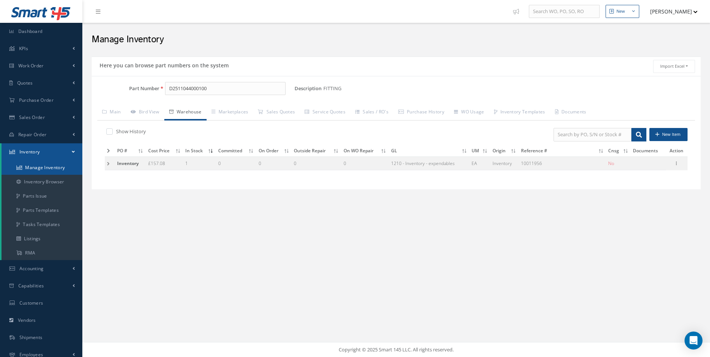
click at [46, 169] on link "Manage Inventory" at bounding box center [41, 167] width 81 height 14
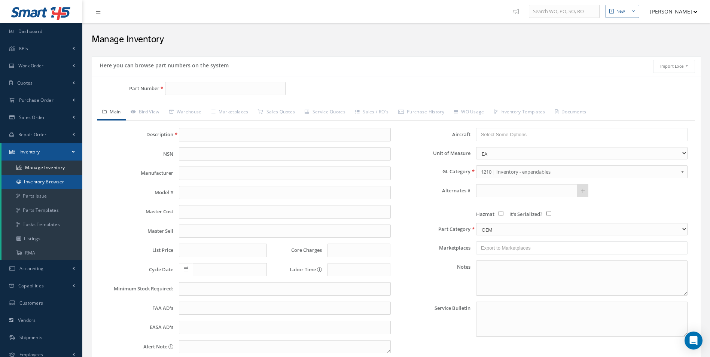
click at [51, 181] on link "Inventory Browser" at bounding box center [41, 182] width 81 height 14
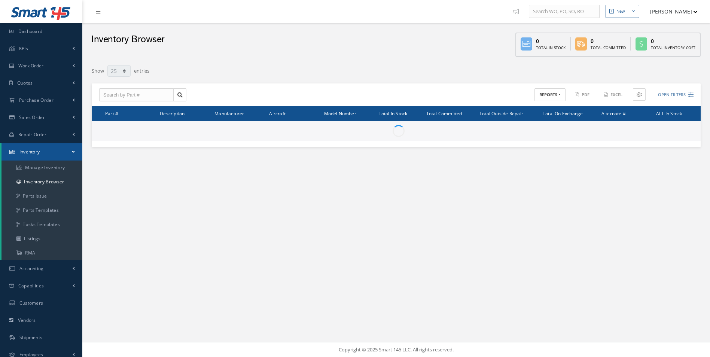
select select "25"
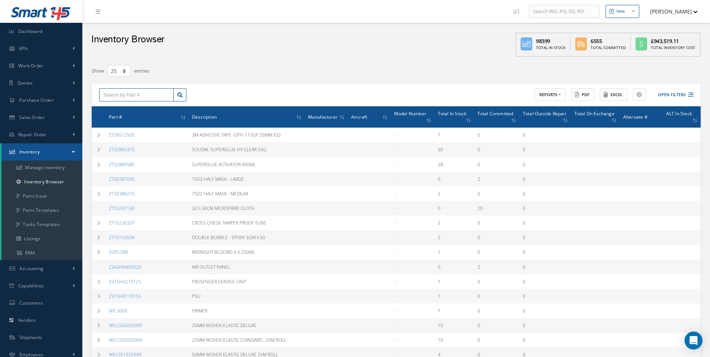
click at [125, 95] on input "text" at bounding box center [136, 94] width 74 height 13
type input "d251144000000"
